Goal: Find specific page/section: Find specific page/section

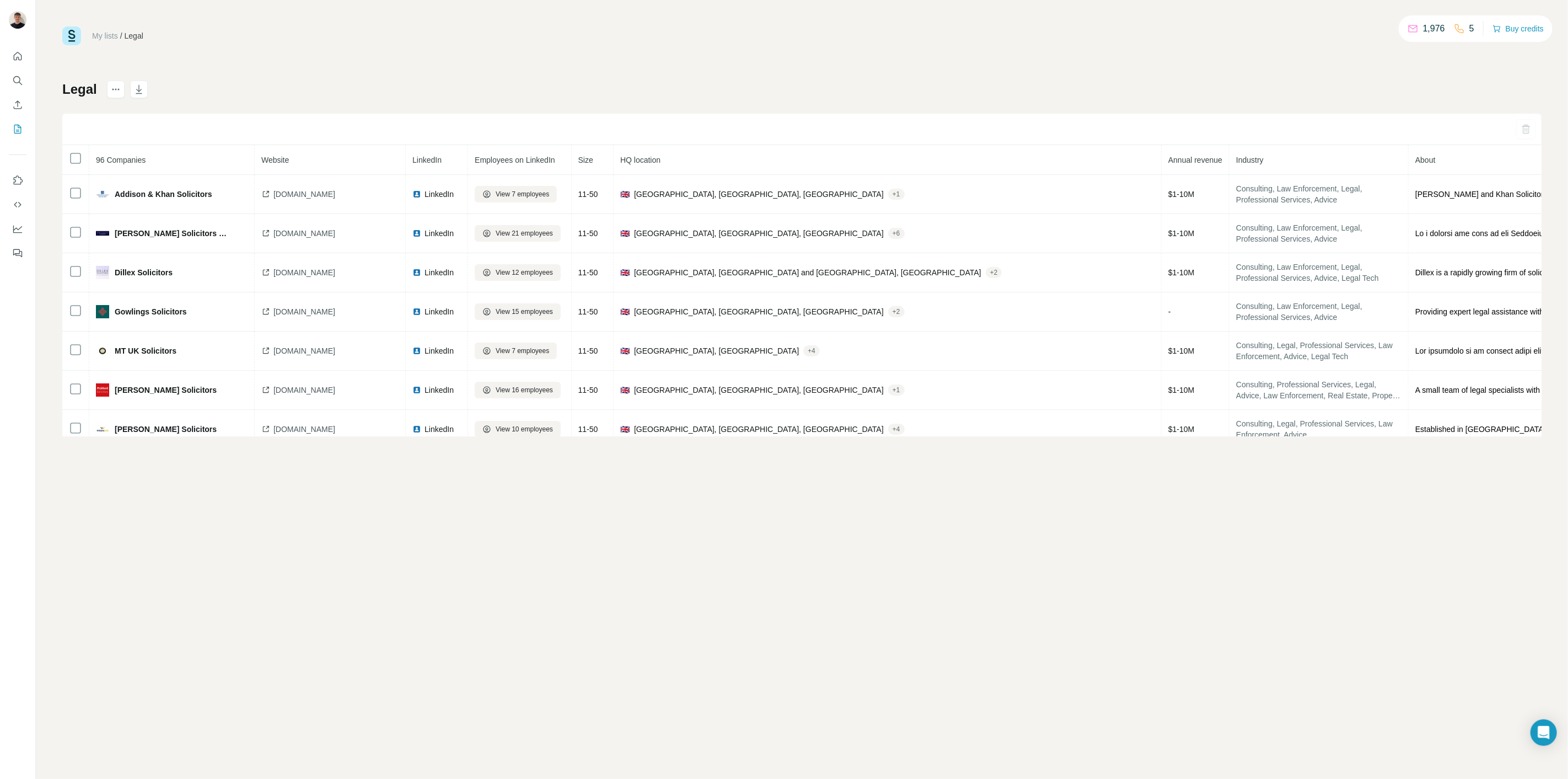
scroll to position [2749, 0]
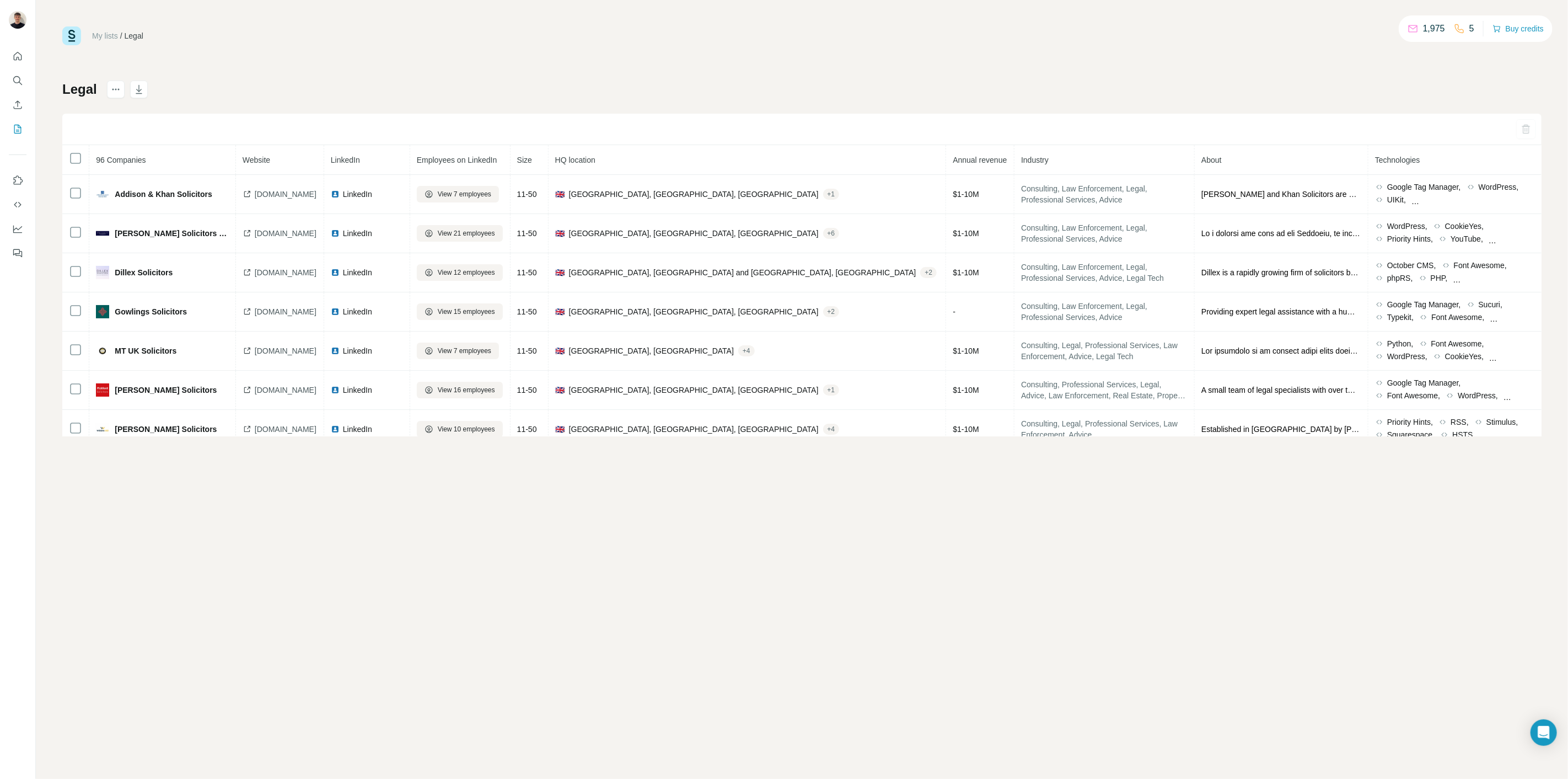
click at [68, 161] on th at bounding box center [75, 160] width 27 height 30
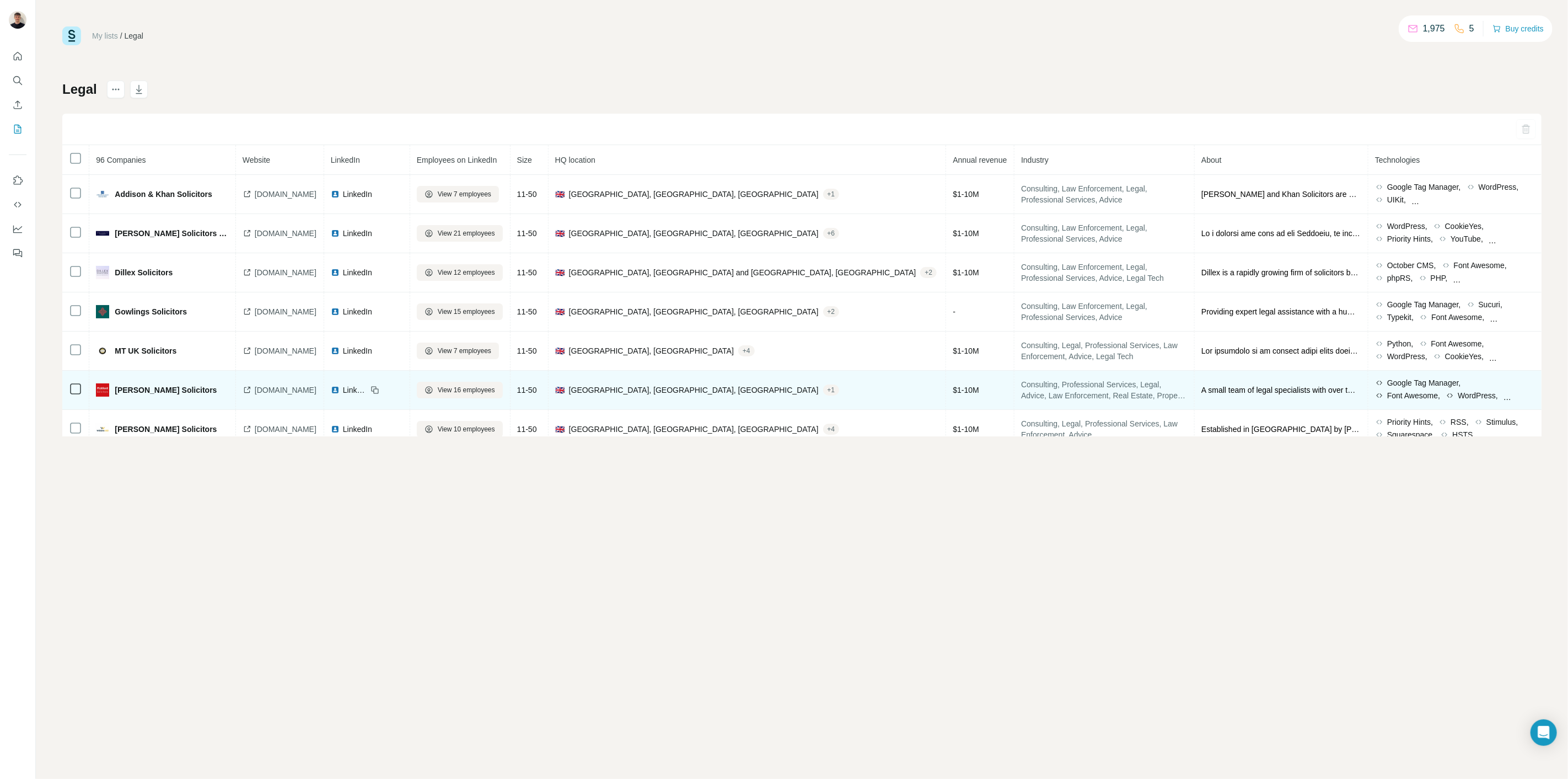
click at [367, 392] on span "LinkedIn" at bounding box center [355, 390] width 24 height 11
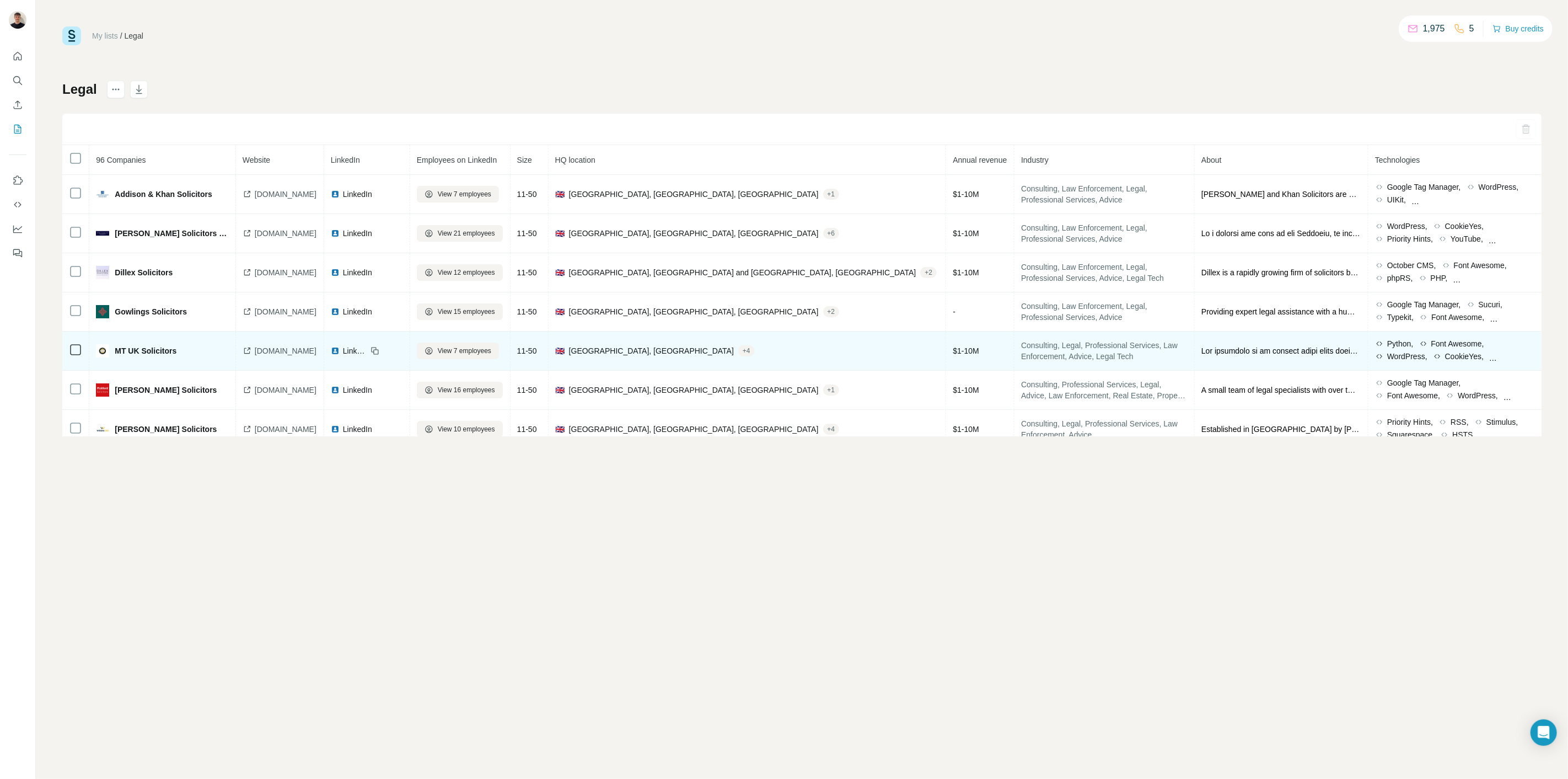
drag, startPoint x: 228, startPoint y: 396, endPoint x: 223, endPoint y: 346, distance: 50.2
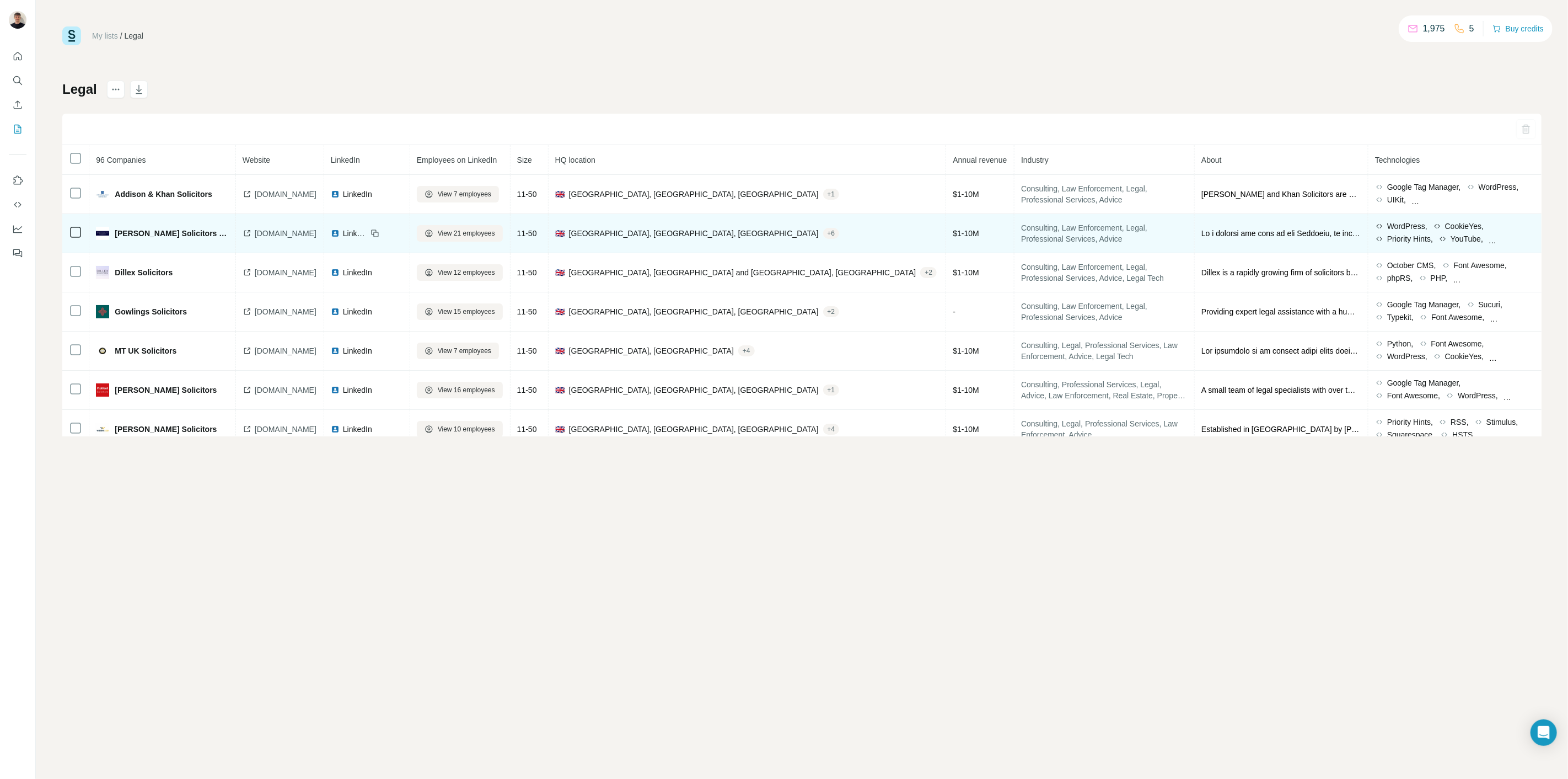
click at [367, 234] on div "LinkedIn" at bounding box center [349, 233] width 37 height 11
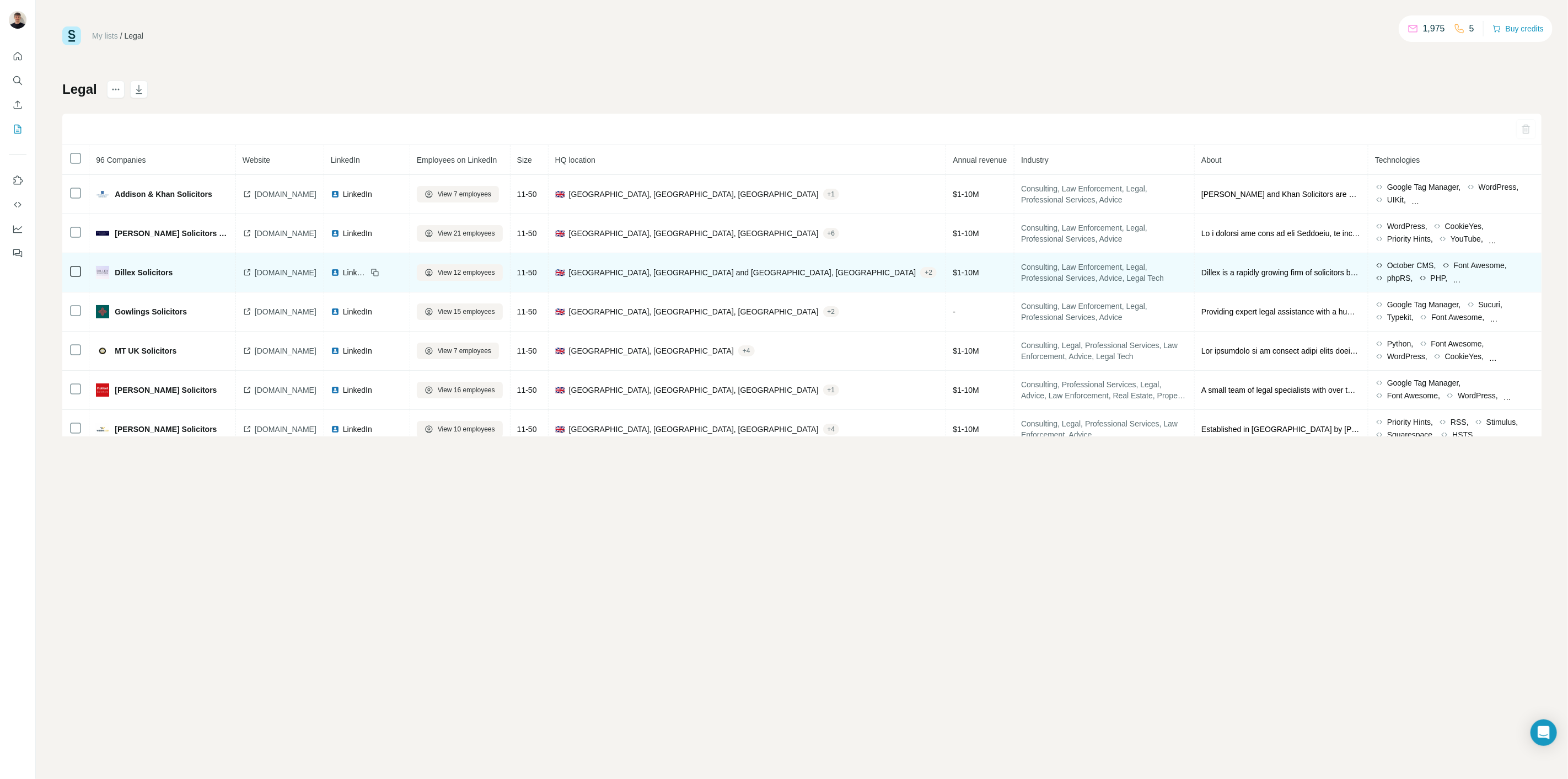
drag, startPoint x: 645, startPoint y: 329, endPoint x: 641, endPoint y: 280, distance: 49.2
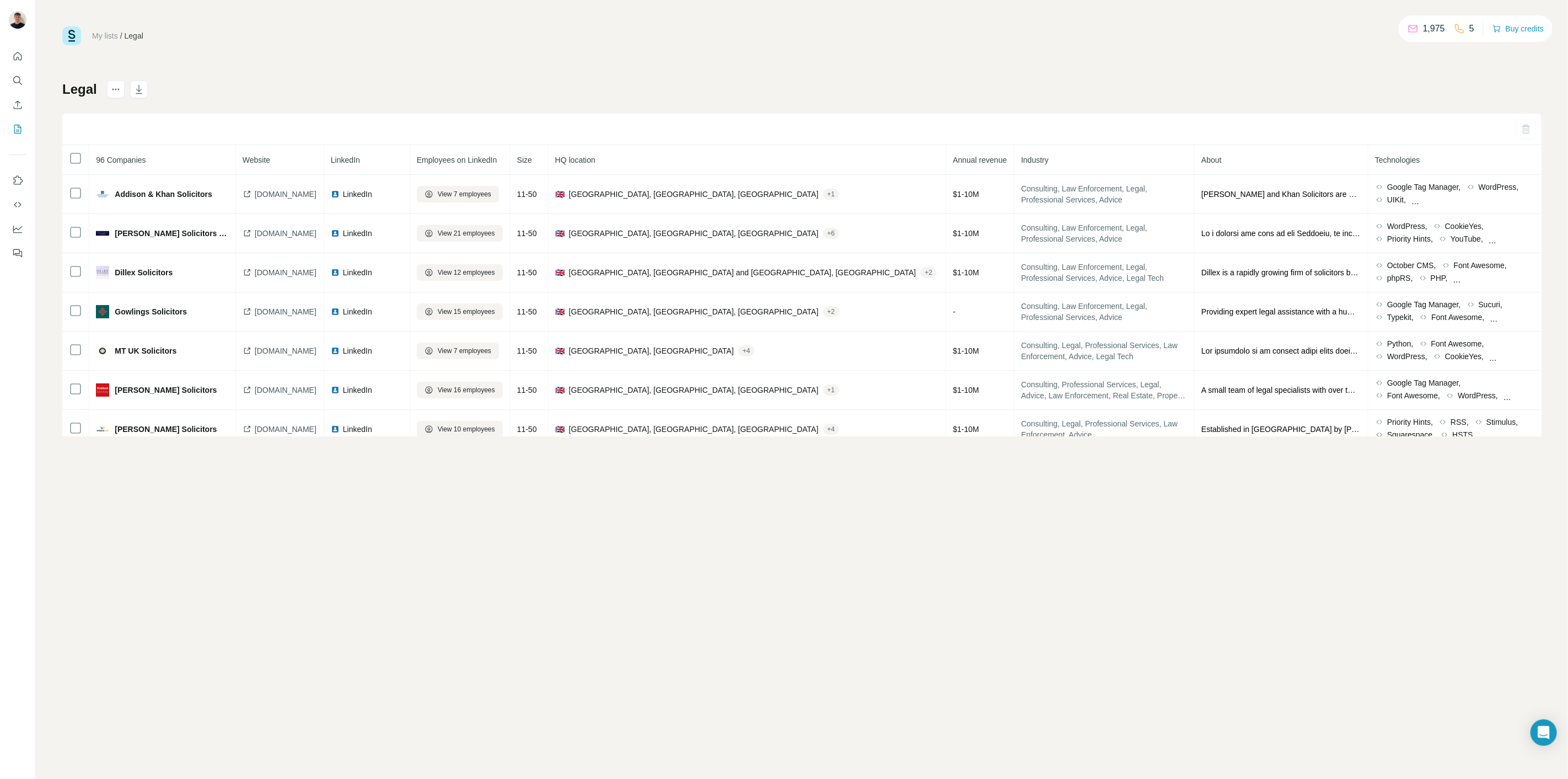
drag, startPoint x: 483, startPoint y: 152, endPoint x: 494, endPoint y: 160, distance: 13.6
click at [483, 152] on th "Employees on LinkedIn" at bounding box center [460, 160] width 100 height 30
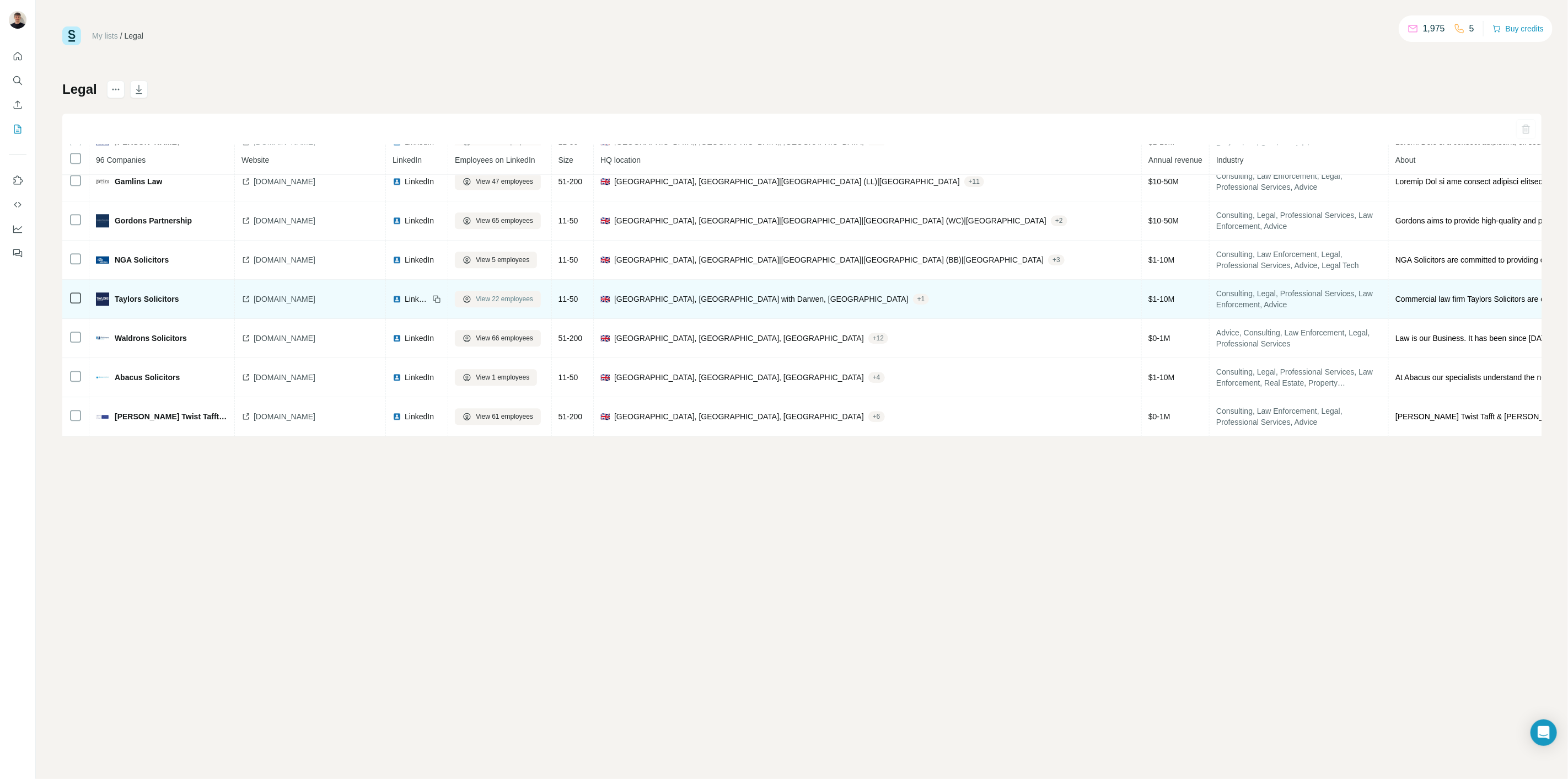
drag, startPoint x: 533, startPoint y: 222, endPoint x: 530, endPoint y: 291, distance: 69.1
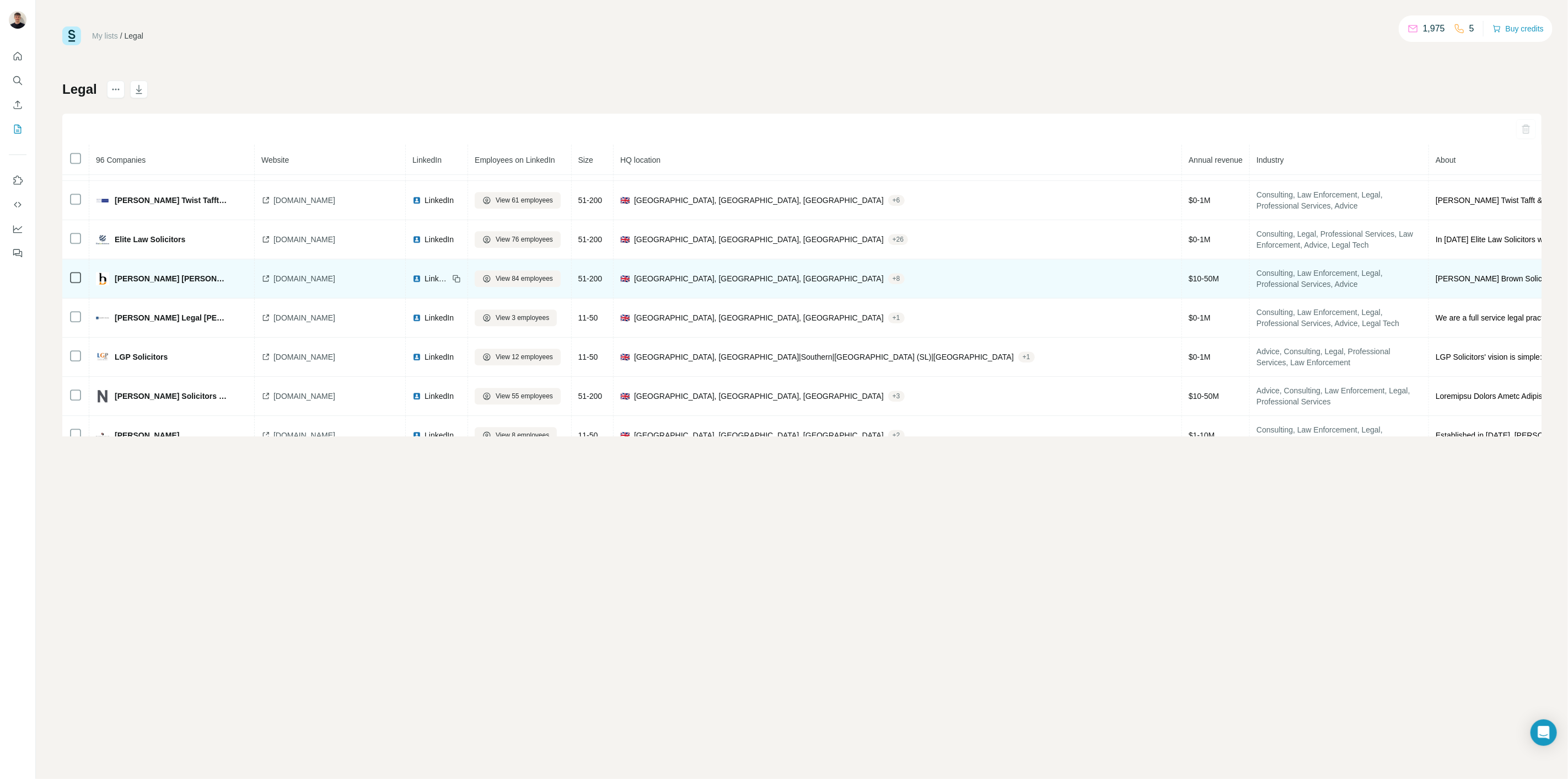
scroll to position [2691, 0]
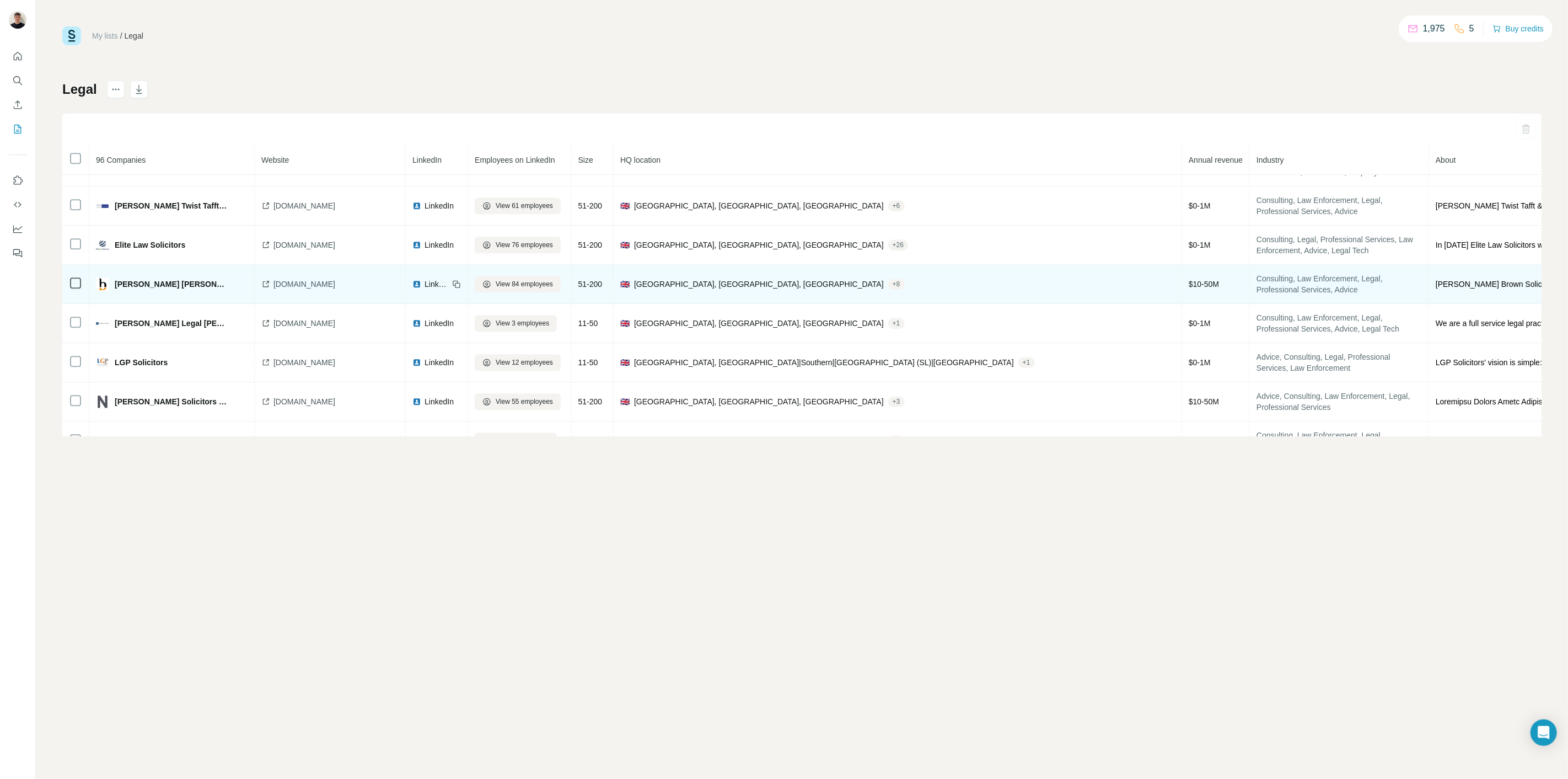
drag, startPoint x: 746, startPoint y: 315, endPoint x: 618, endPoint y: 302, distance: 128.7
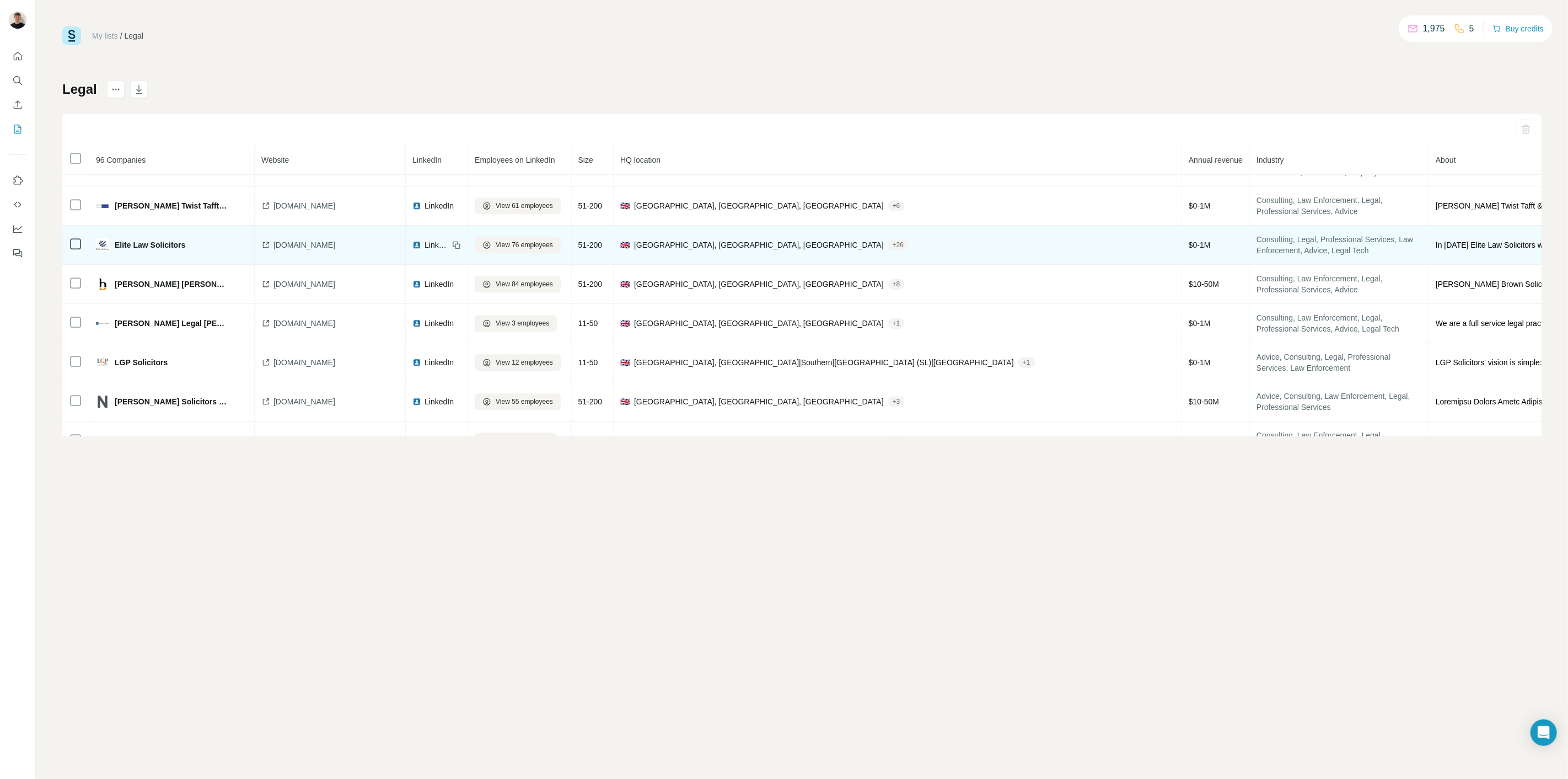
click at [409, 255] on td "LinkedIn" at bounding box center [437, 245] width 62 height 39
click at [408, 238] on td "LinkedIn" at bounding box center [437, 245] width 62 height 39
click at [424, 244] on span "LinkedIn" at bounding box center [436, 245] width 24 height 11
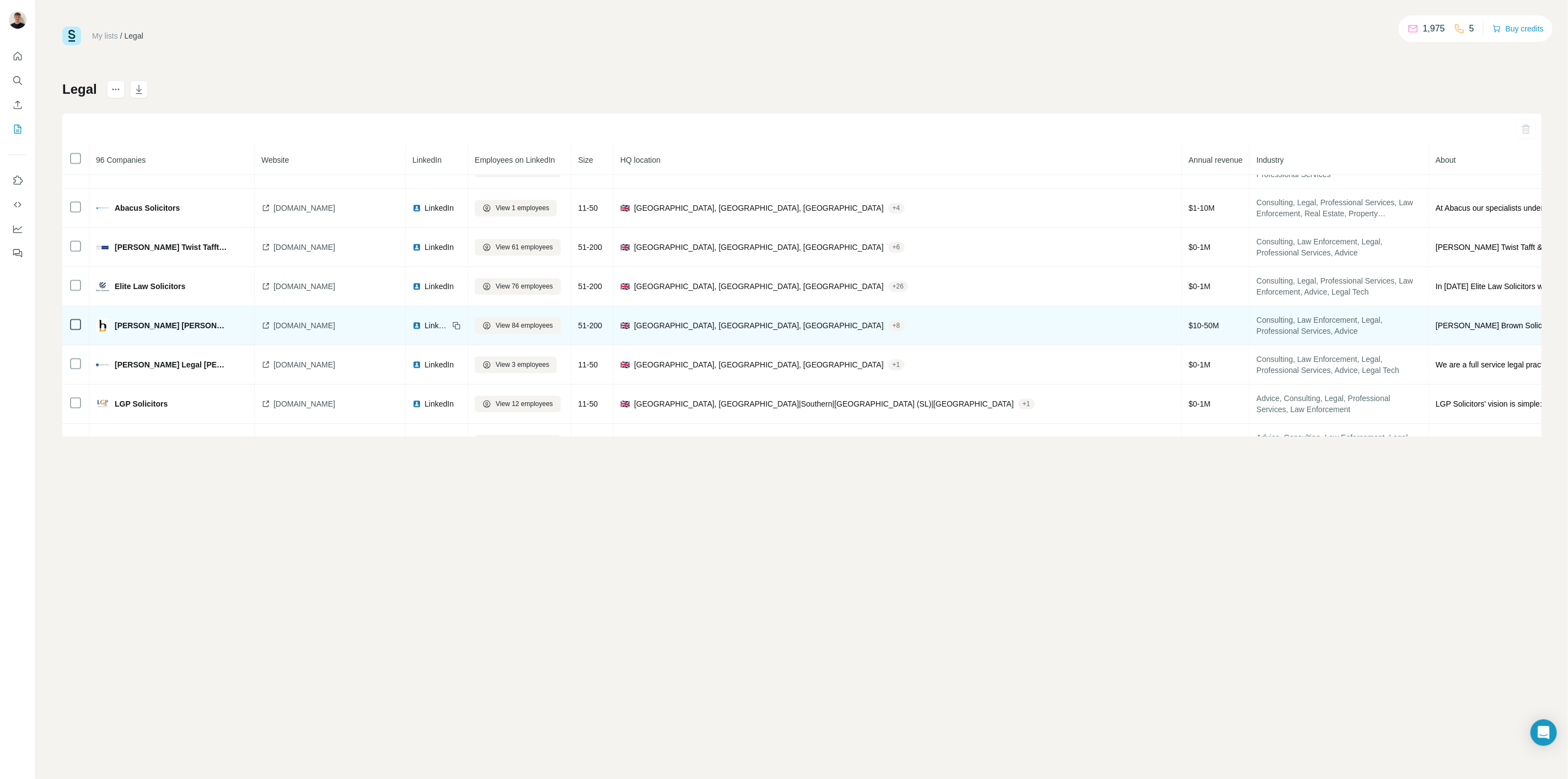
drag, startPoint x: 293, startPoint y: 357, endPoint x: 293, endPoint y: 337, distance: 20.0
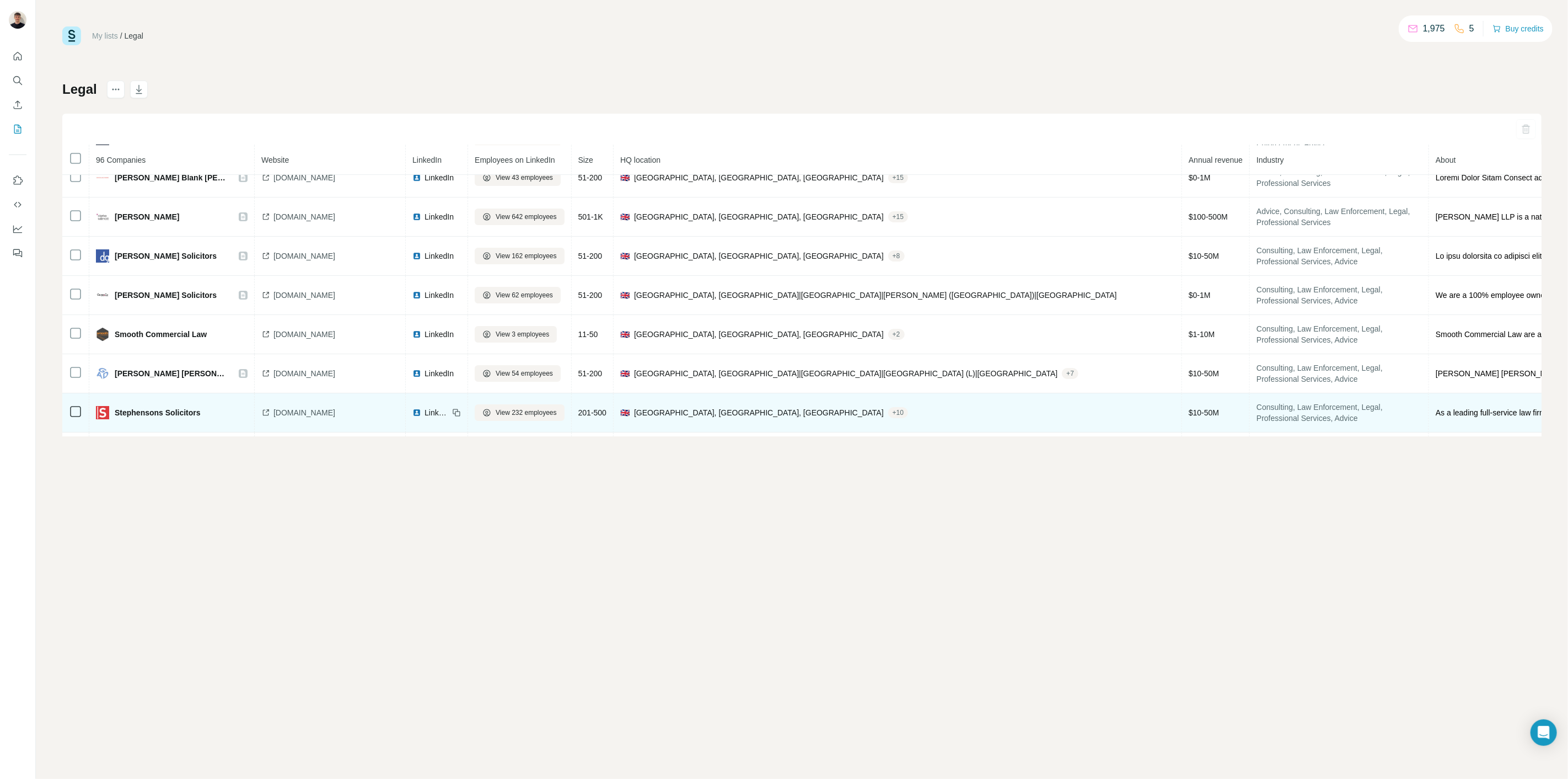
scroll to position [3503, 0]
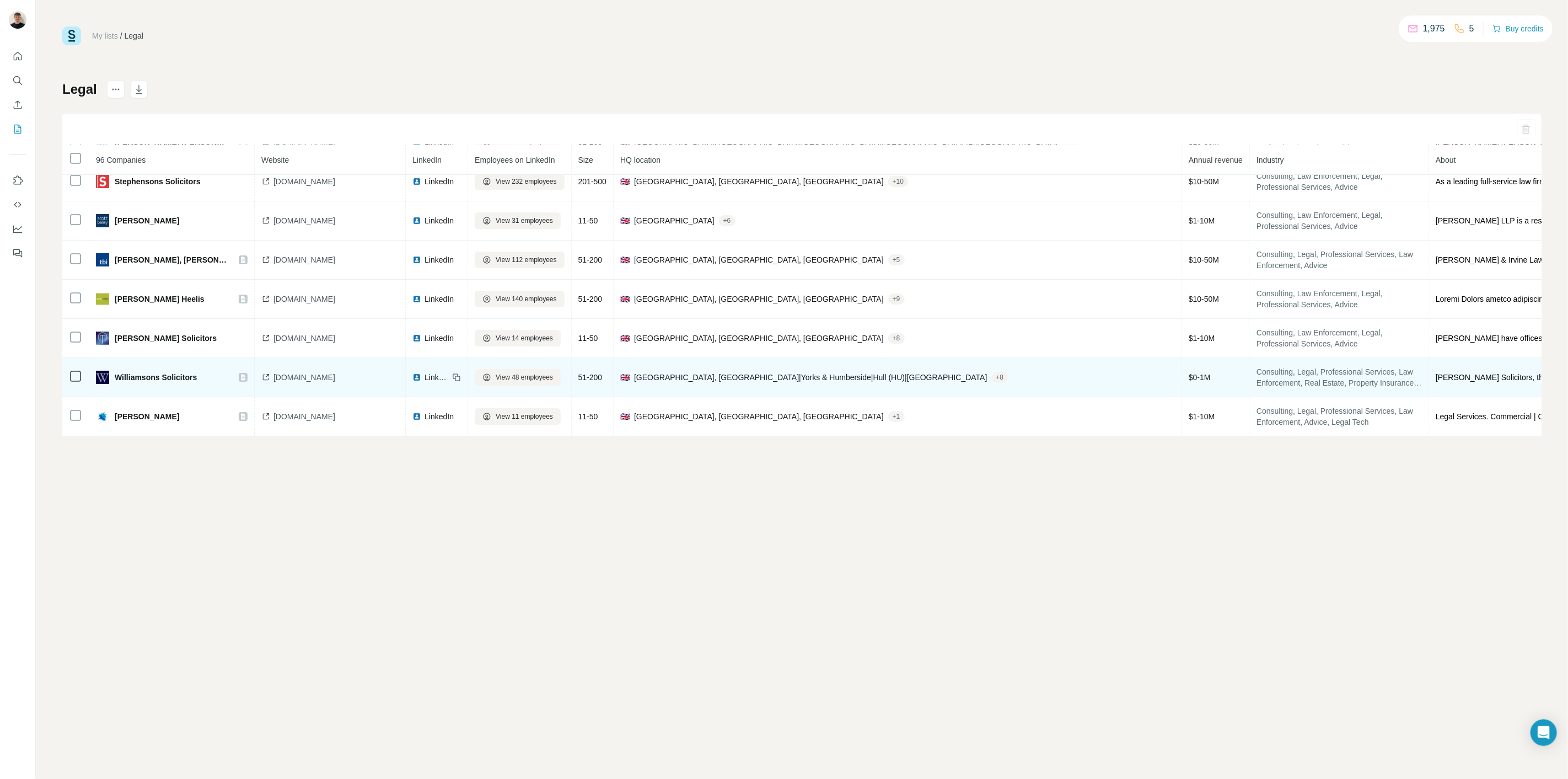
click at [452, 377] on icon at bounding box center [457, 377] width 9 height 9
click at [452, 378] on icon at bounding box center [457, 377] width 9 height 9
click at [424, 372] on span "LinkedIn" at bounding box center [436, 377] width 24 height 11
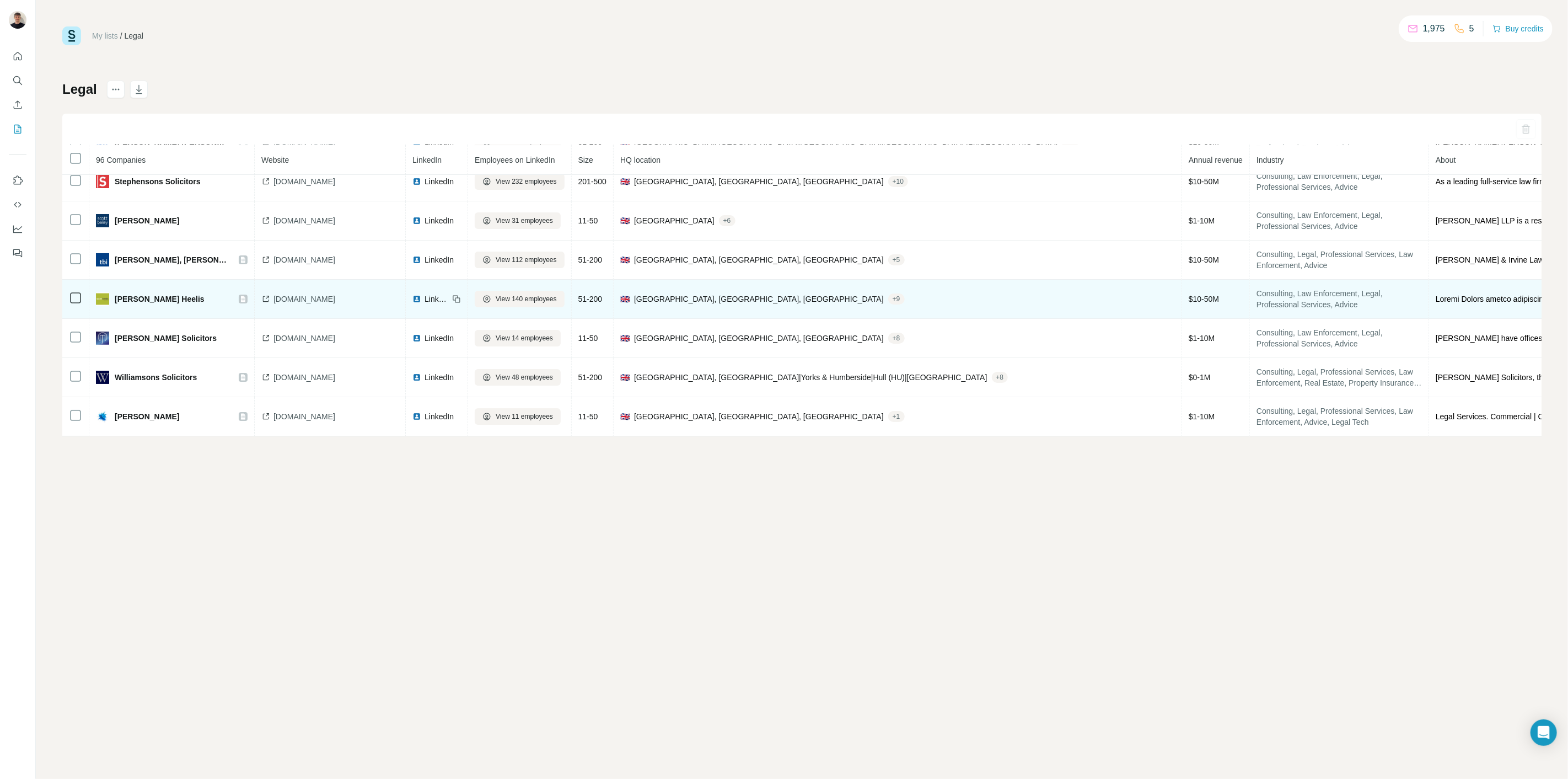
click at [443, 297] on td "LinkedIn" at bounding box center [437, 299] width 62 height 39
click at [413, 301] on div "LinkedIn" at bounding box center [431, 299] width 37 height 11
